Goal: Use online tool/utility: Utilize a website feature to perform a specific function

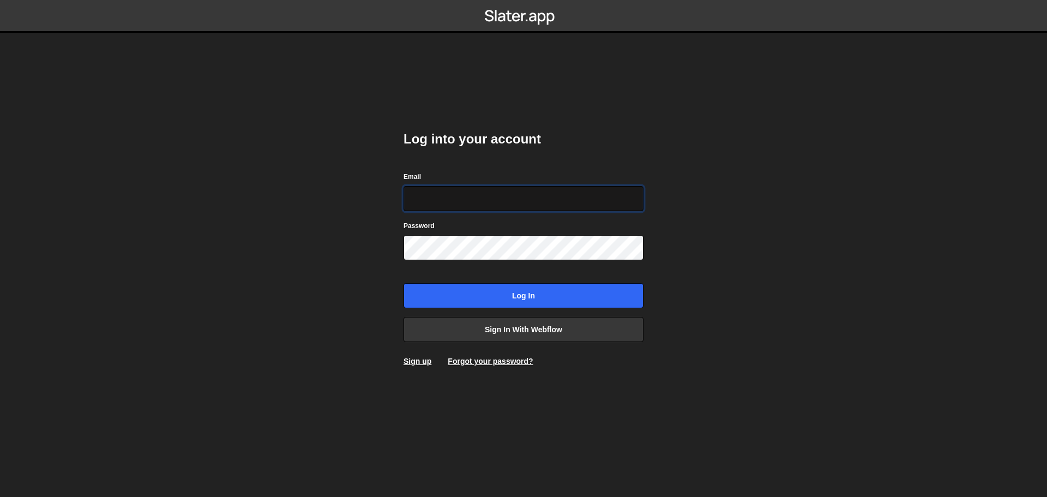
click at [482, 198] on input "Email" at bounding box center [523, 198] width 240 height 25
type input "[PERSON_NAME][EMAIL_ADDRESS][PERSON_NAME][DOMAIN_NAME]"
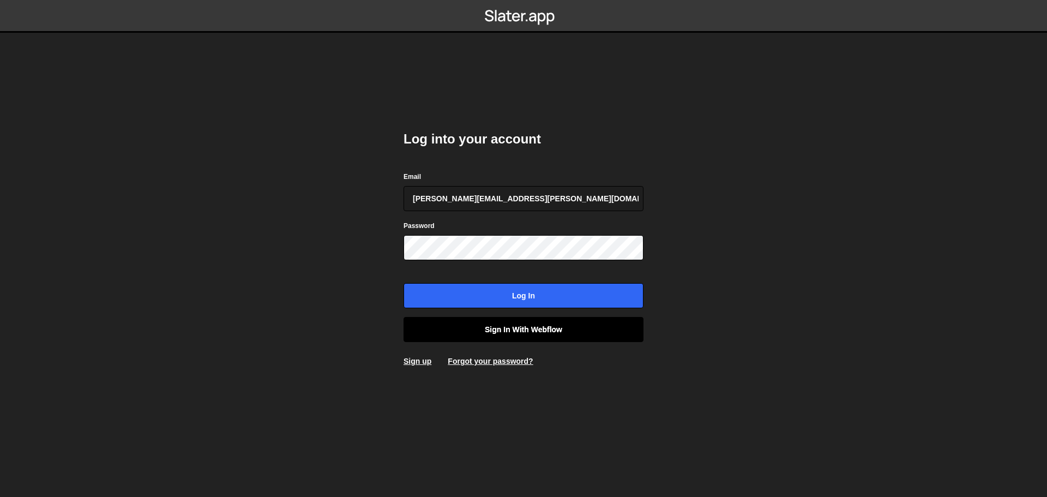
click at [523, 330] on link "Sign in with Webflow" at bounding box center [523, 329] width 240 height 25
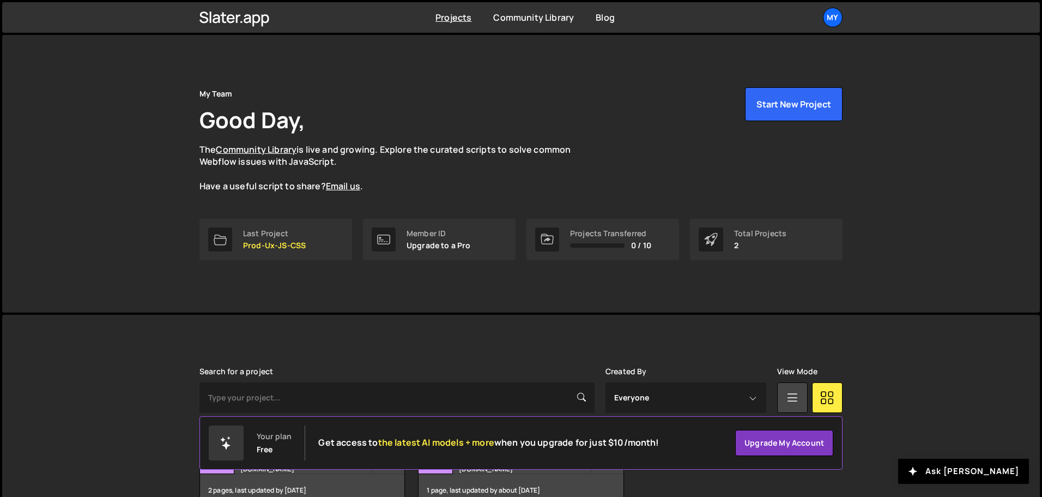
scroll to position [65, 0]
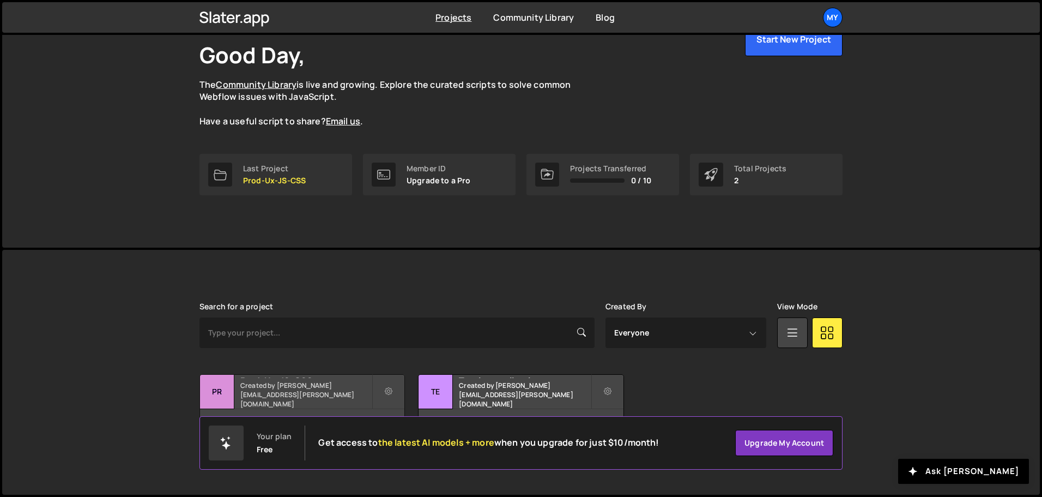
click at [348, 378] on h2 "Prod-Ux-JS-CSS" at bounding box center [305, 376] width 131 height 3
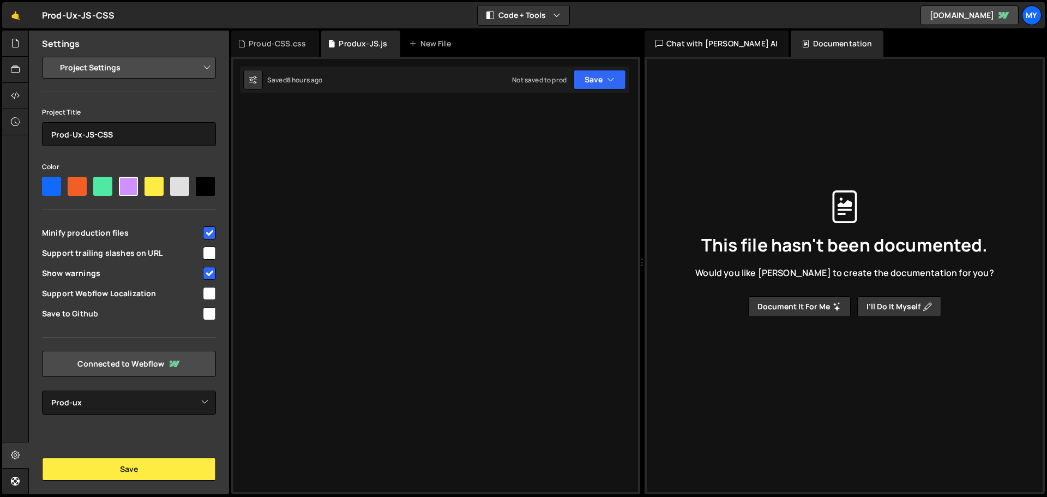
select select "6852f699d9db11ab65a87121"
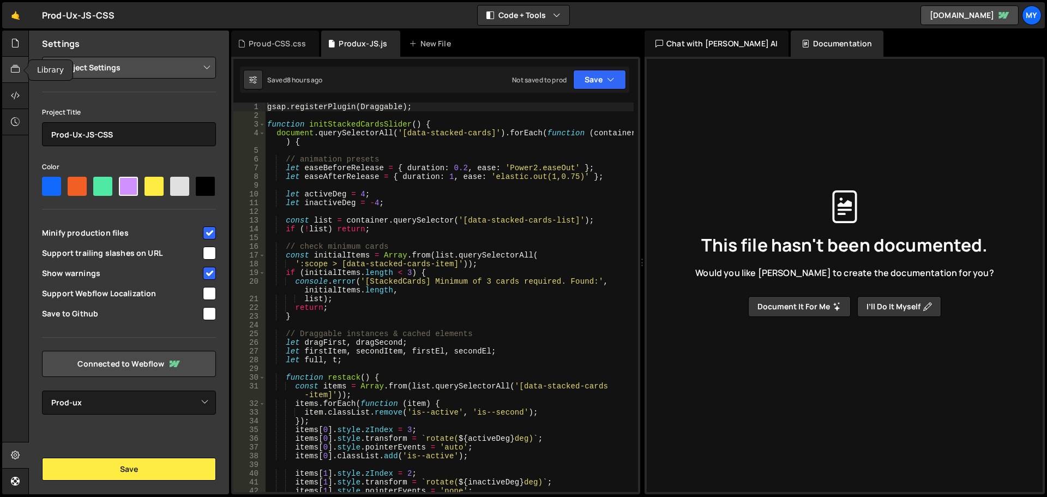
click at [20, 62] on div at bounding box center [15, 70] width 27 height 26
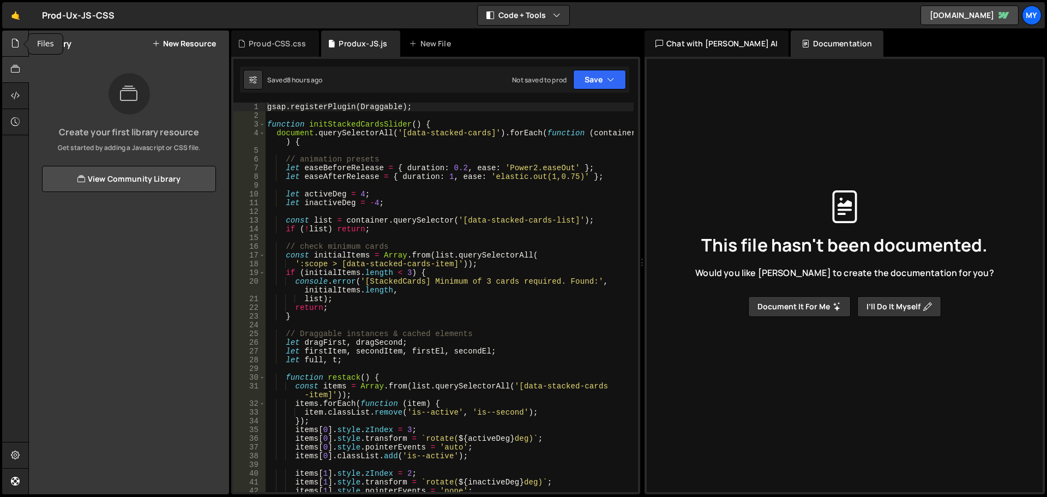
click at [14, 47] on icon at bounding box center [15, 43] width 9 height 12
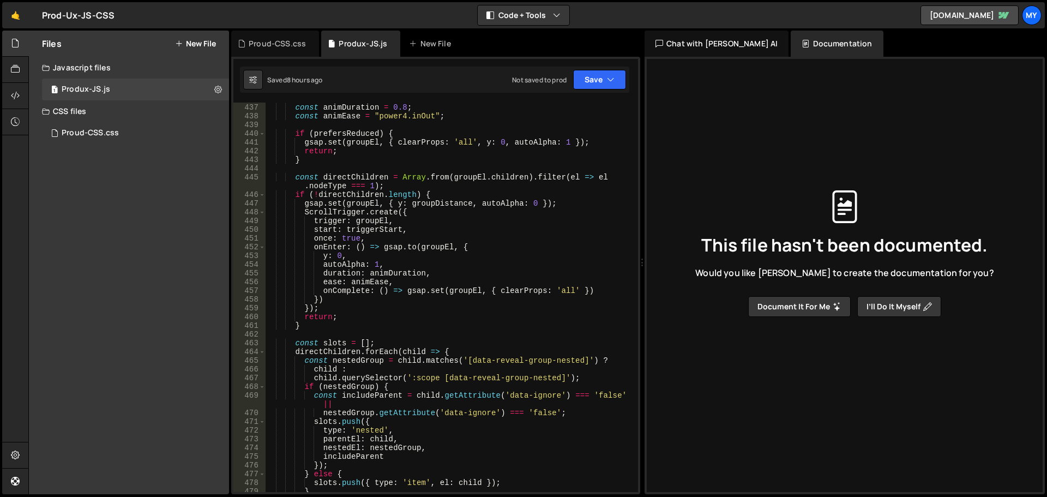
scroll to position [4008, 0]
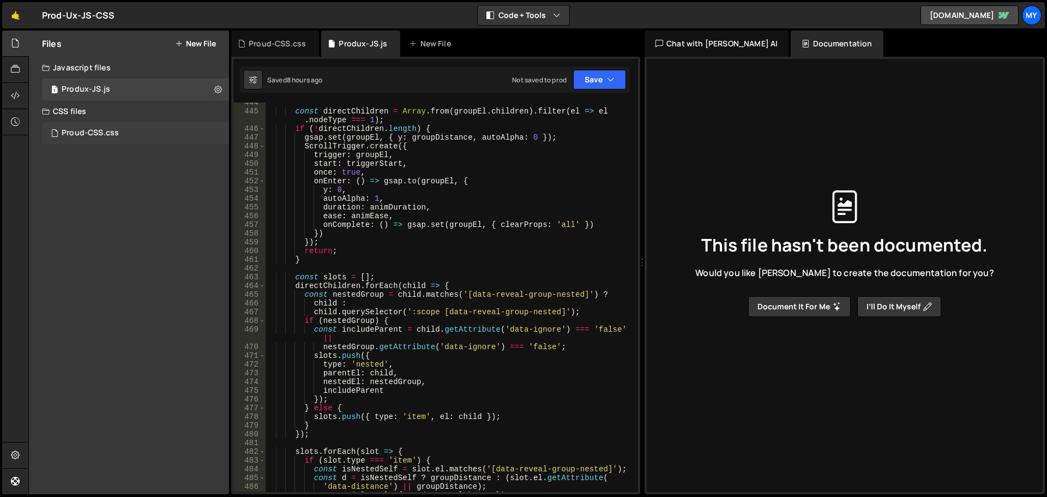
click at [163, 129] on div "Proud-CSS.css 0" at bounding box center [135, 133] width 187 height 22
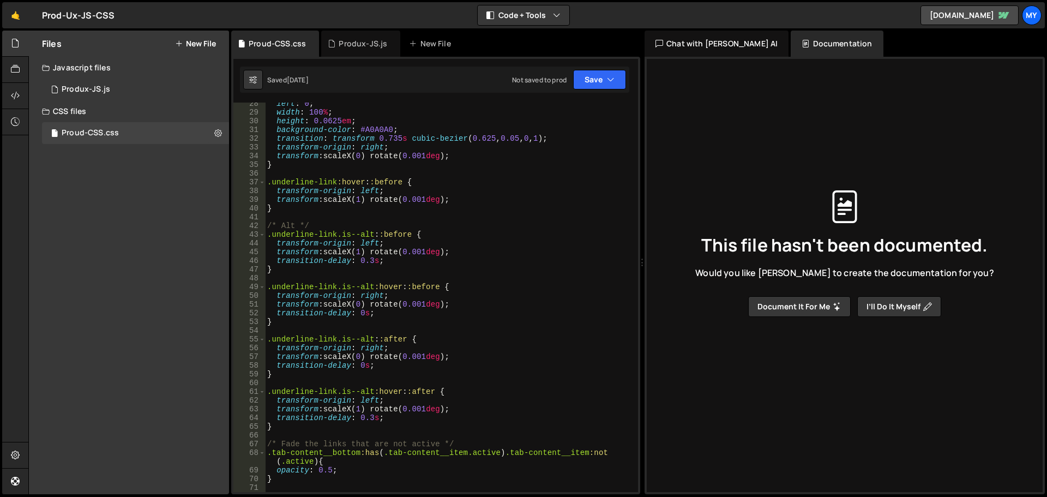
scroll to position [220, 0]
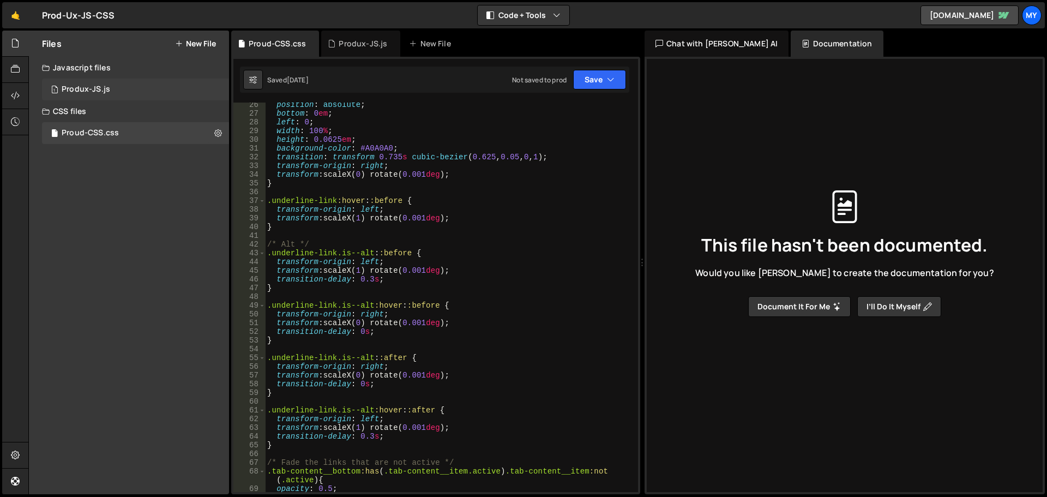
click at [83, 82] on div "1 Produx-JS.js 0" at bounding box center [135, 89] width 187 height 22
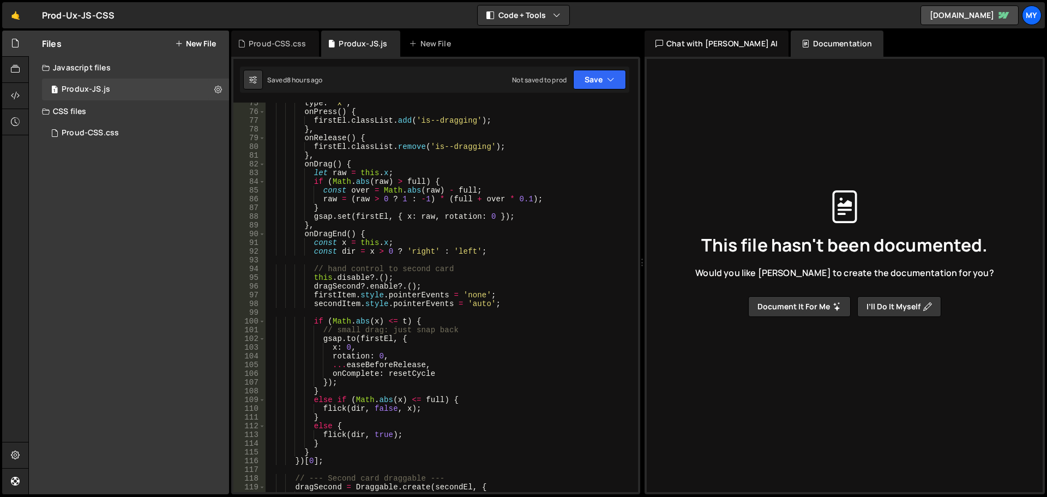
scroll to position [651, 0]
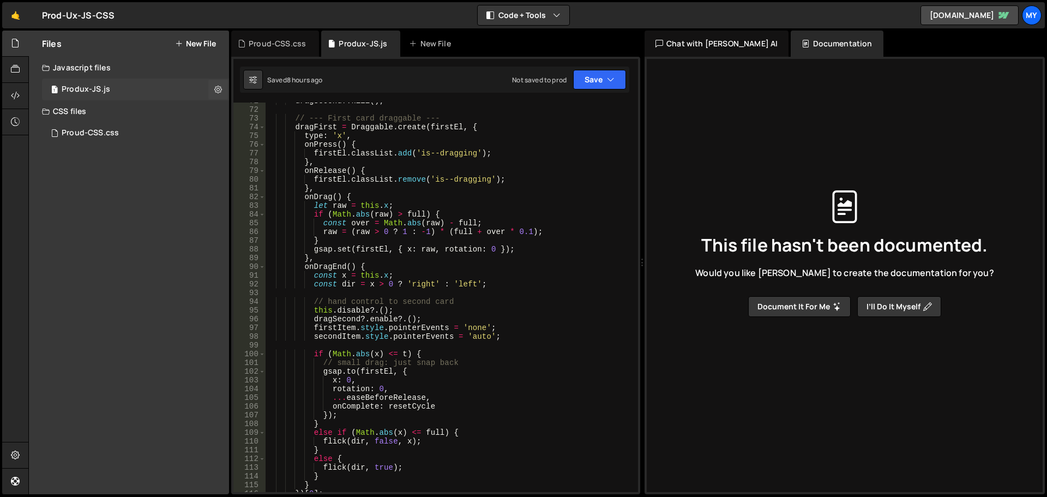
click at [144, 84] on div "1 Produx-JS.js 0" at bounding box center [135, 89] width 187 height 22
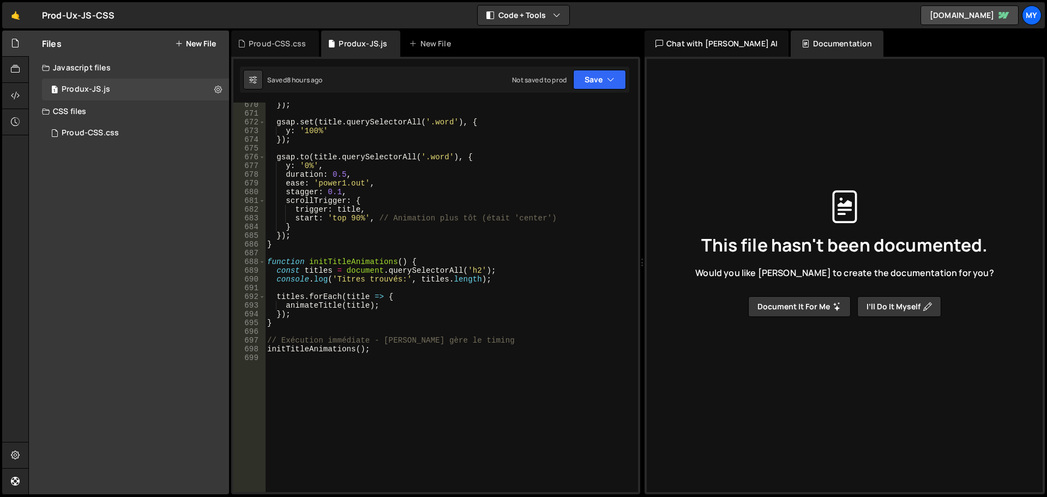
scroll to position [6177, 0]
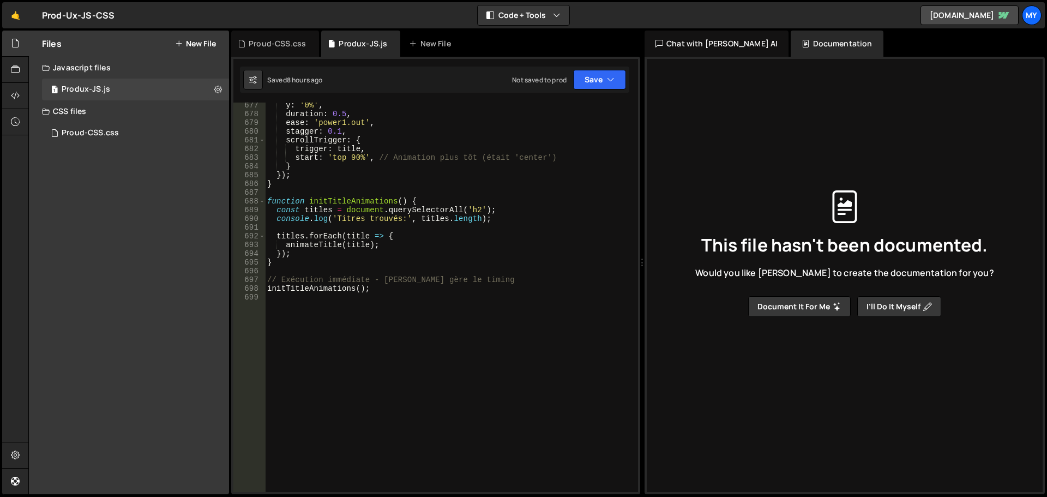
click at [539, 215] on div "y : '0%' , duration : 0.5 , ease : 'power1.out' , stagger : 0.1 , scrollTrigger…" at bounding box center [449, 304] width 369 height 407
type textarea "initTitleAnimations();"
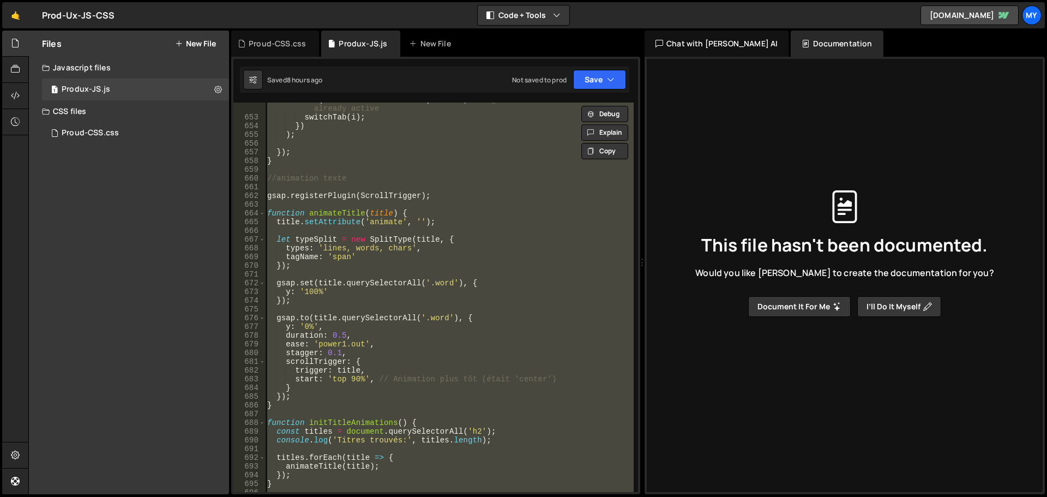
scroll to position [5956, 0]
click at [800, 309] on button "Document it for me" at bounding box center [799, 306] width 102 height 21
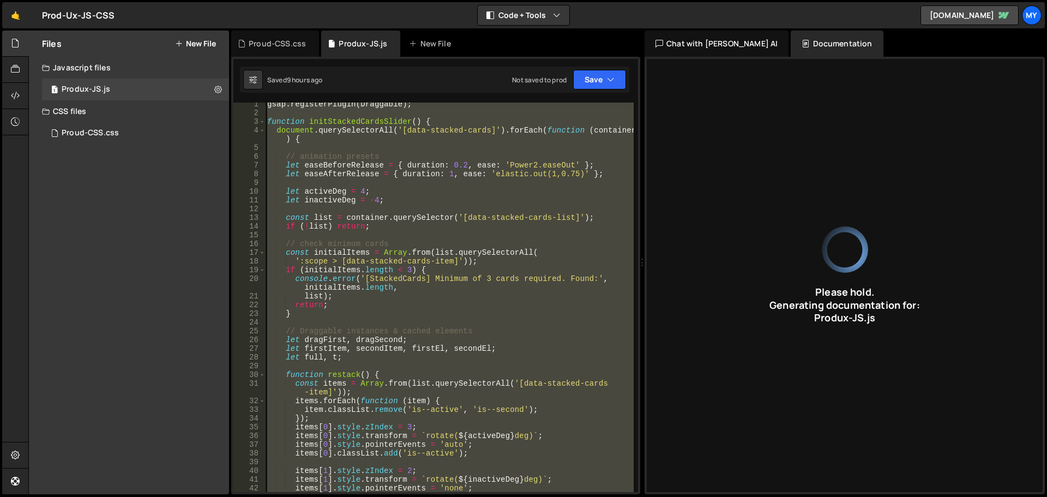
scroll to position [0, 0]
type input "JavaScript code using GSAP for draggable stacked cards, scroll-triggered conten…"
type input "Produx-JS"
